Goal: Task Accomplishment & Management: Complete application form

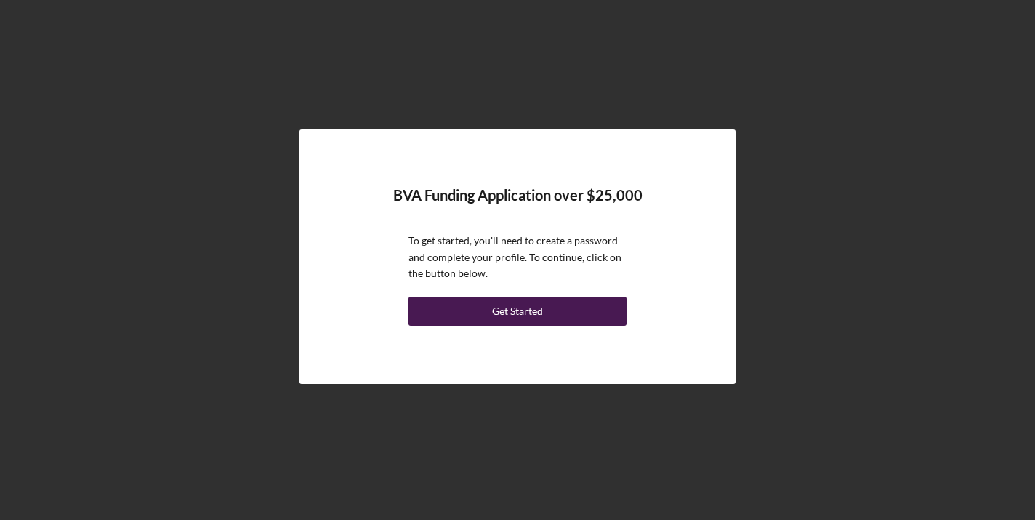
click at [572, 309] on button "Get Started" at bounding box center [518, 311] width 218 height 29
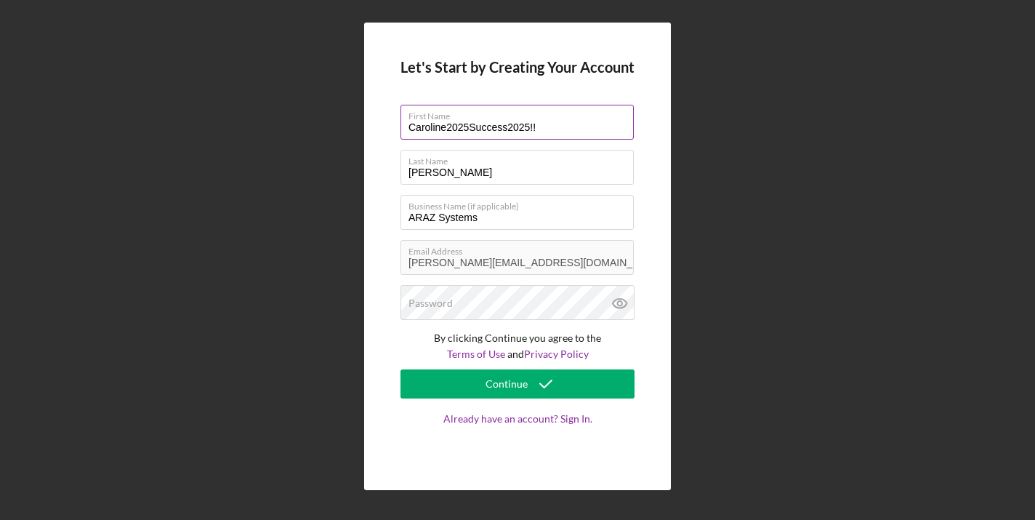
drag, startPoint x: 543, startPoint y: 126, endPoint x: 446, endPoint y: 122, distance: 96.8
click at [446, 122] on input "Caroline2025Success2025!!" at bounding box center [517, 122] width 233 height 35
type input "[PERSON_NAME]"
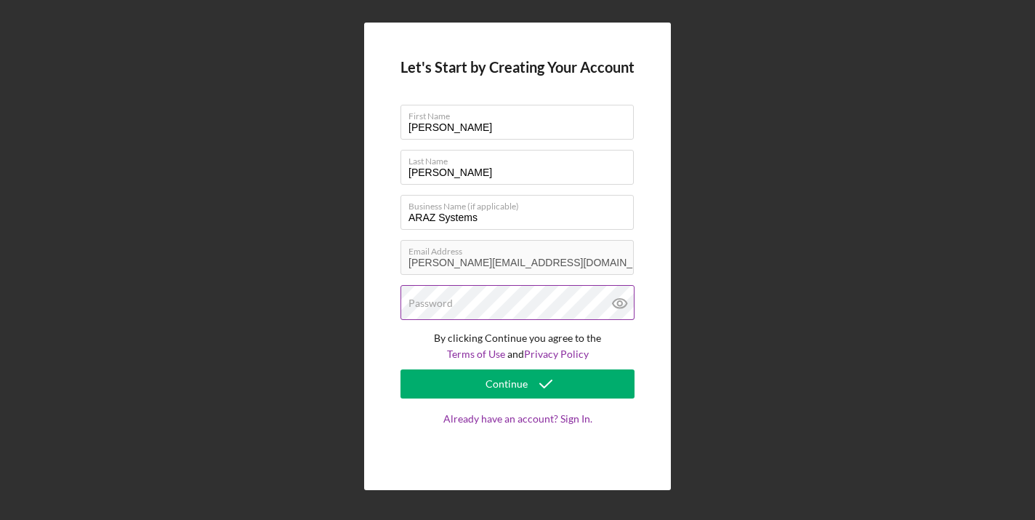
click at [420, 304] on label "Password" at bounding box center [431, 303] width 44 height 12
click at [382, 345] on div "Let's Start by Creating Your Account First Name [PERSON_NAME] Last Name [PERSON…" at bounding box center [517, 257] width 307 height 468
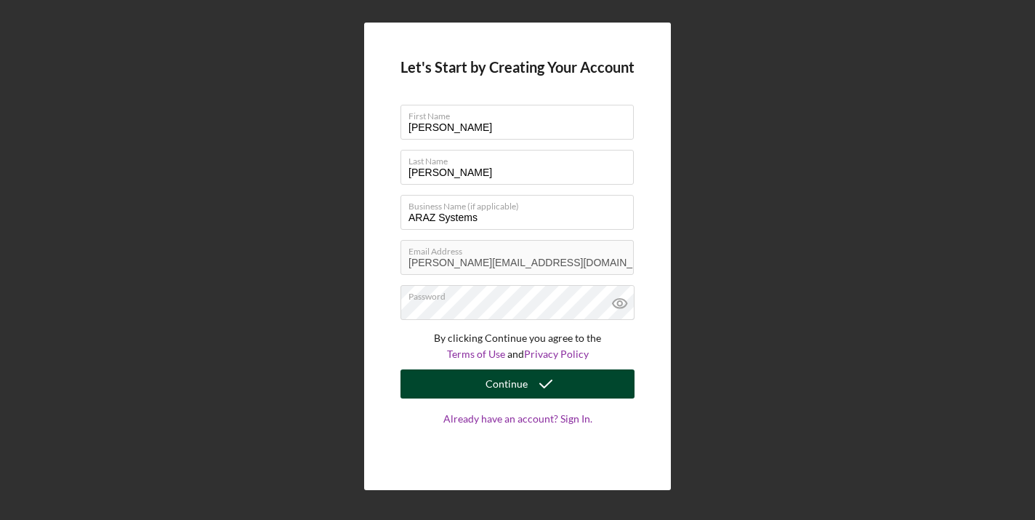
click at [425, 390] on button "Continue" at bounding box center [518, 383] width 234 height 29
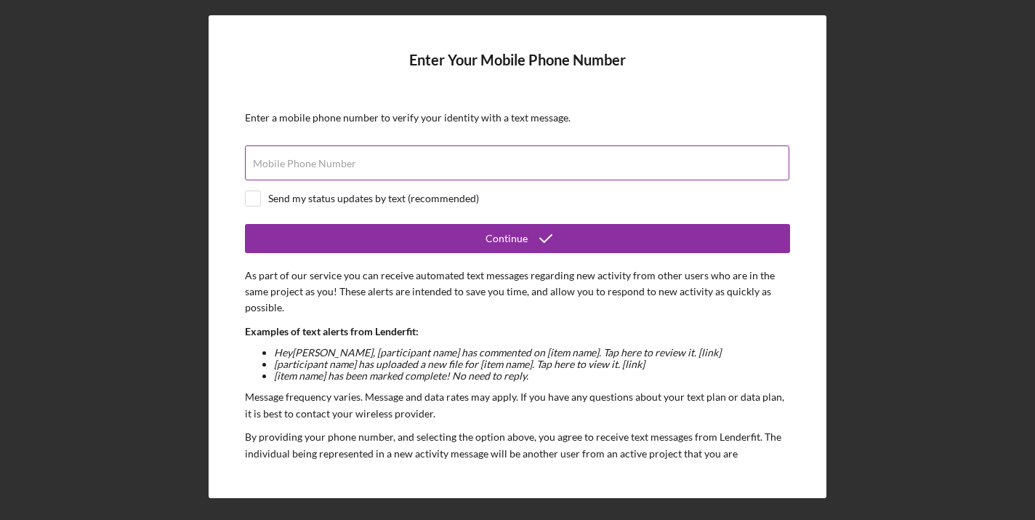
click at [422, 169] on input "Mobile Phone Number" at bounding box center [517, 162] width 545 height 35
type input "[PHONE_NUMBER]"
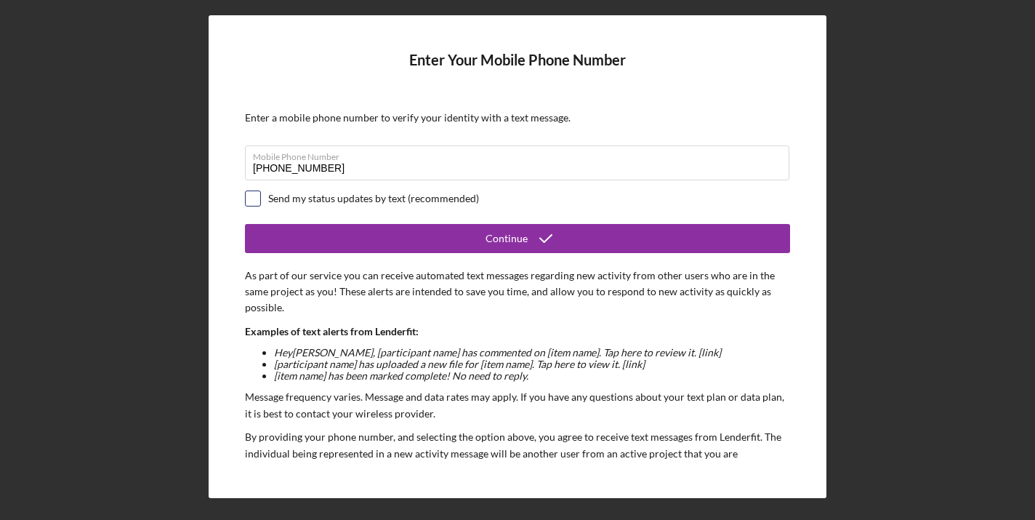
click at [255, 196] on input "checkbox" at bounding box center [253, 198] width 15 height 15
checkbox input "true"
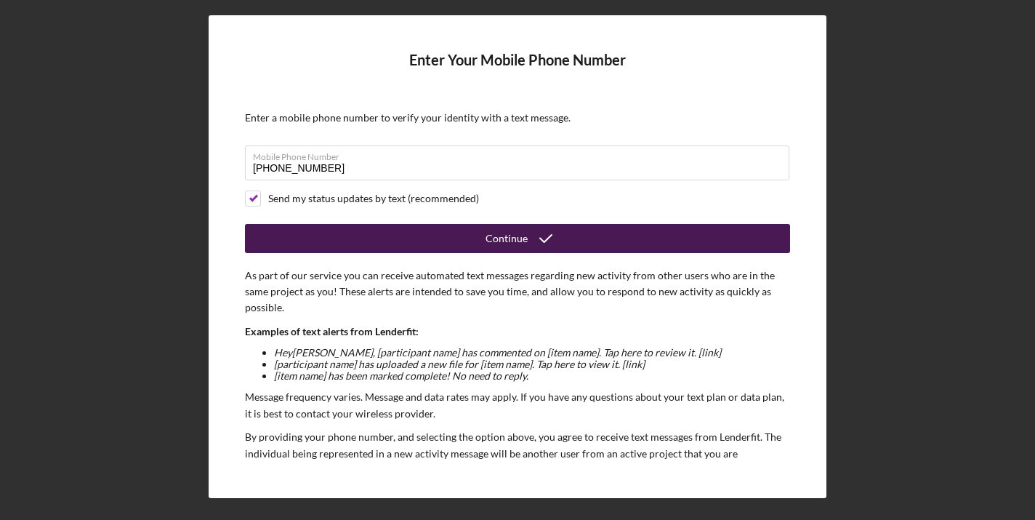
click at [277, 236] on button "Continue" at bounding box center [517, 238] width 545 height 29
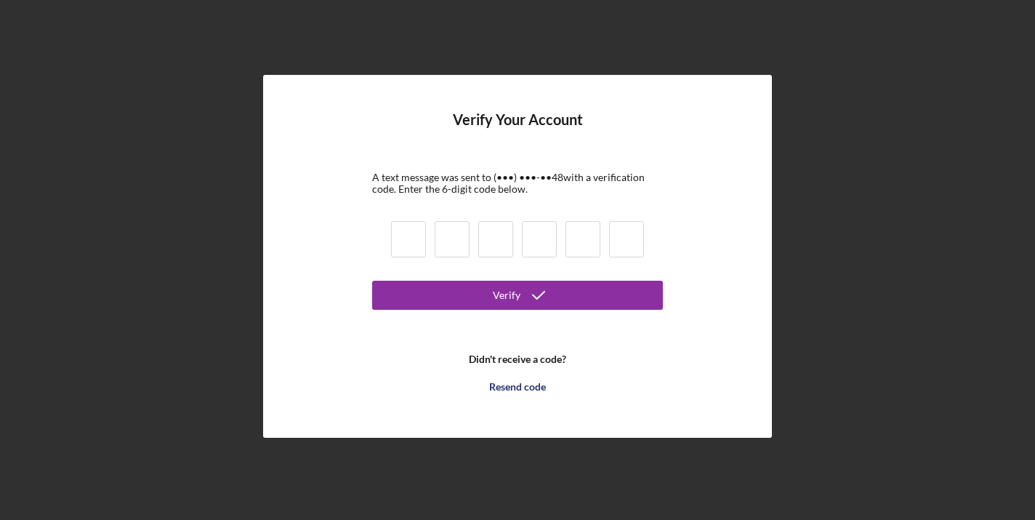
click at [399, 233] on input at bounding box center [408, 239] width 35 height 36
type input "7"
type input "2"
type input "5"
type input "2"
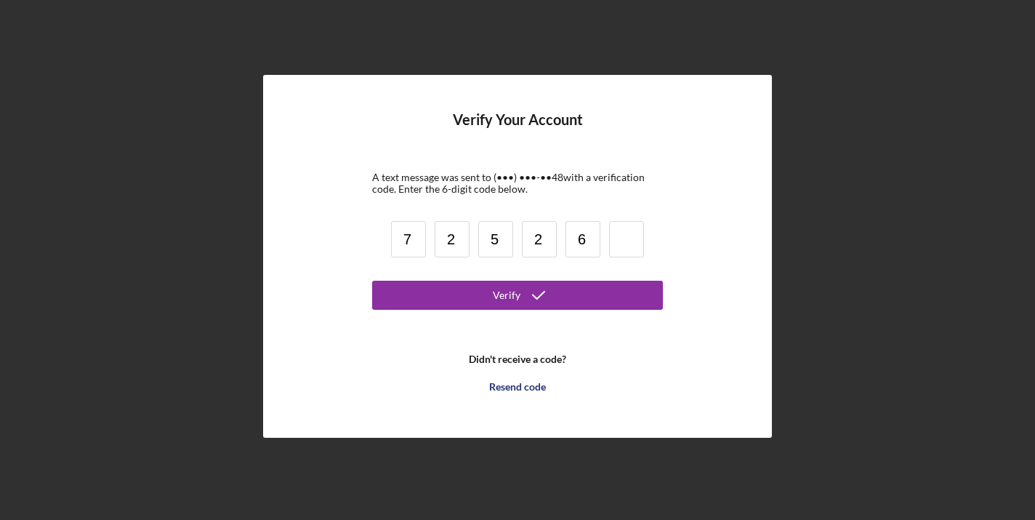
type input "6"
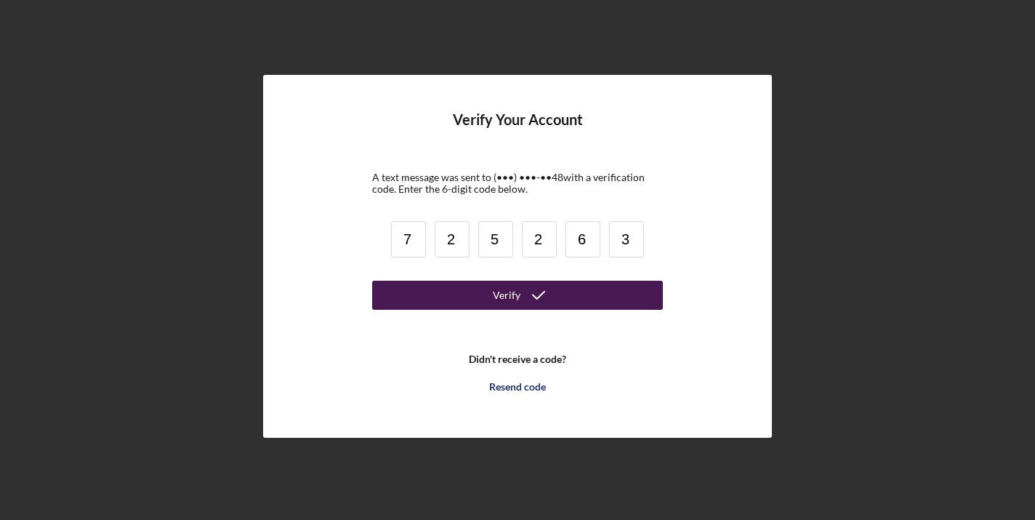
type input "3"
click at [458, 292] on button "Verify" at bounding box center [517, 295] width 291 height 29
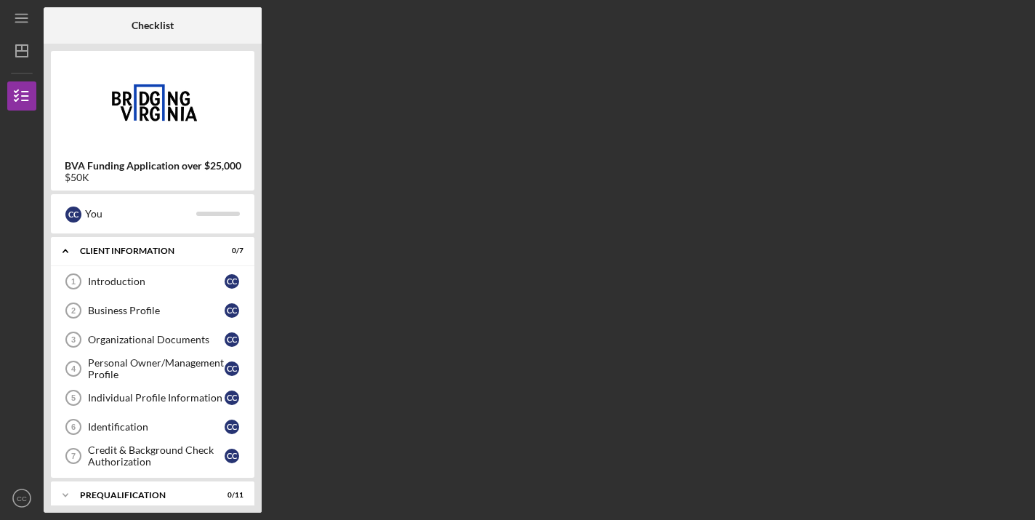
click at [304, 326] on div "Checklist BVA Funding Application over $25,000 $50K C C You Icon/Expander Clien…" at bounding box center [536, 259] width 985 height 505
click at [164, 281] on div "Introduction" at bounding box center [156, 282] width 137 height 12
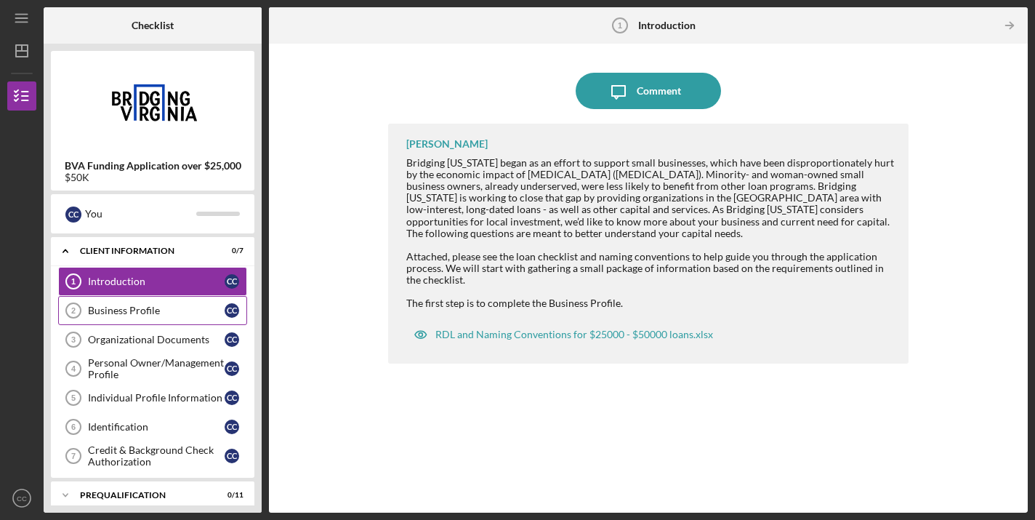
click at [187, 308] on div "Business Profile" at bounding box center [156, 311] width 137 height 12
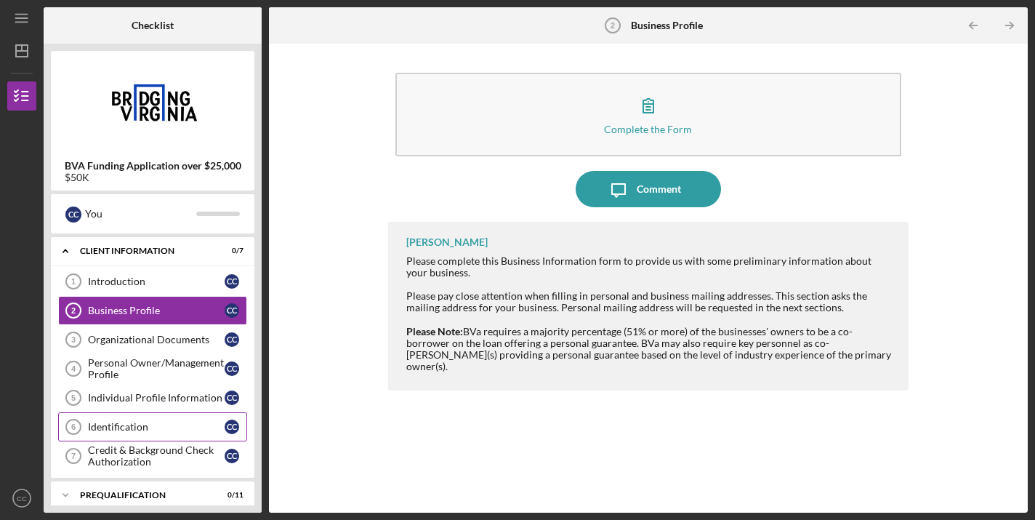
click at [143, 419] on link "Identification 6 Identification C C" at bounding box center [152, 426] width 189 height 29
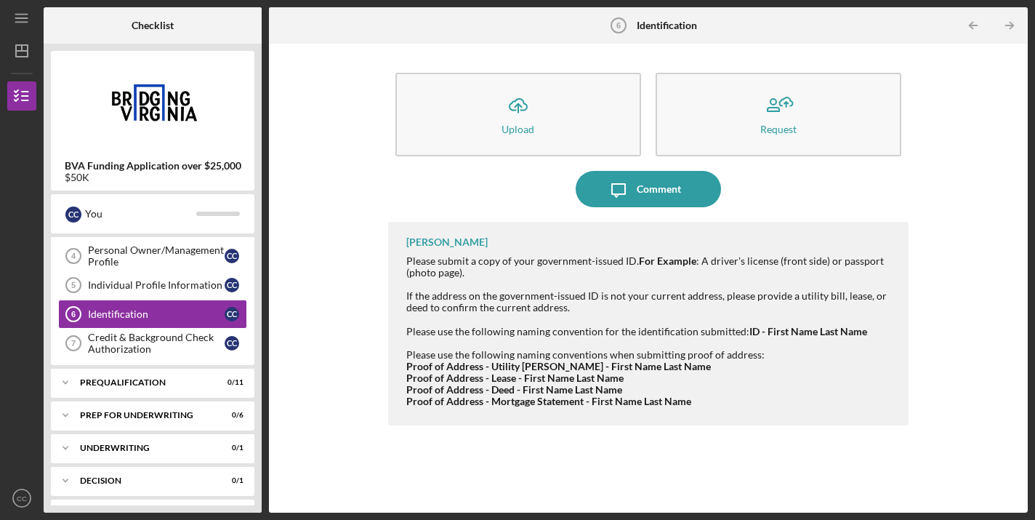
scroll to position [114, 0]
click at [165, 390] on div "Icon/Expander Prequalification 0 / 11" at bounding box center [153, 380] width 204 height 29
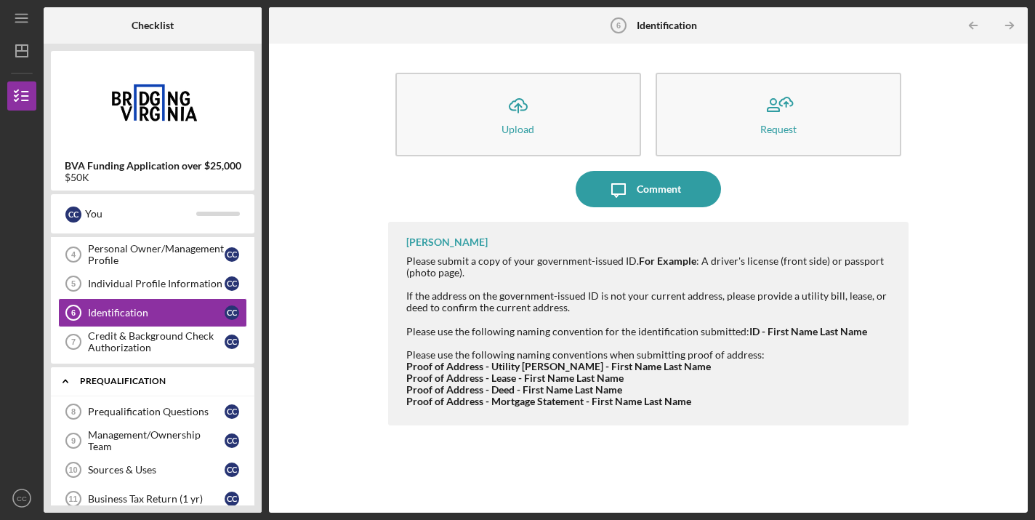
click at [122, 382] on div "Prequalification" at bounding box center [158, 381] width 156 height 9
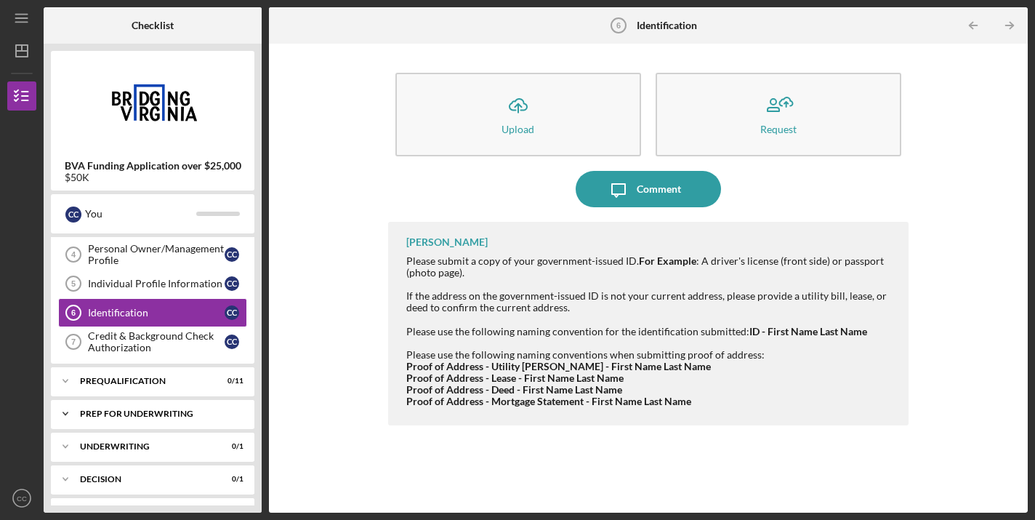
click at [126, 419] on div "Icon/Expander Prep for Underwriting 0 / 6" at bounding box center [153, 413] width 204 height 29
click at [145, 377] on div "Prequalification" at bounding box center [158, 381] width 156 height 9
